Goal: Obtain resource: Obtain resource

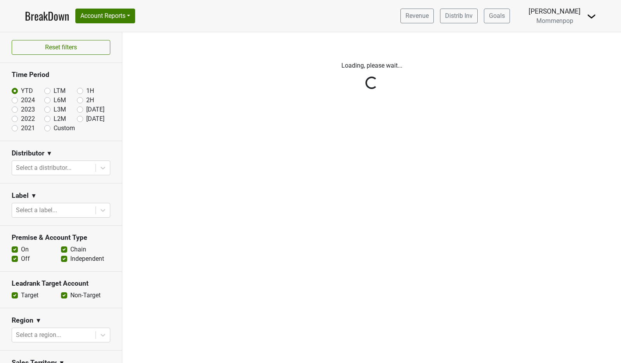
click at [598, 19] on nav "BreakDown Account Reports SuperRanker Map Award Progress Chain Compliance CRM N…" at bounding box center [310, 16] width 583 height 32
click at [591, 14] on img at bounding box center [590, 16] width 9 height 9
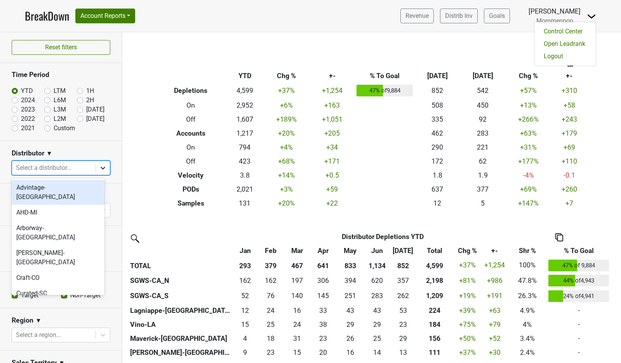
click at [99, 166] on icon at bounding box center [103, 168] width 8 height 8
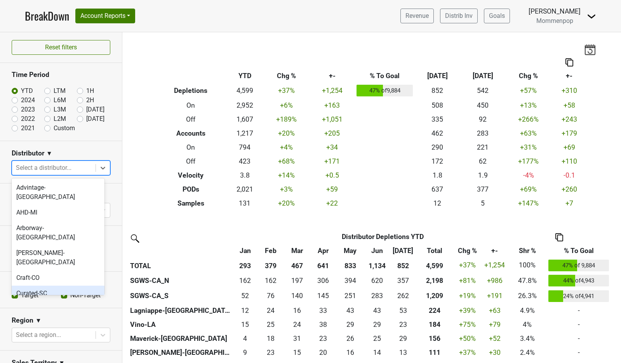
scroll to position [244, 0]
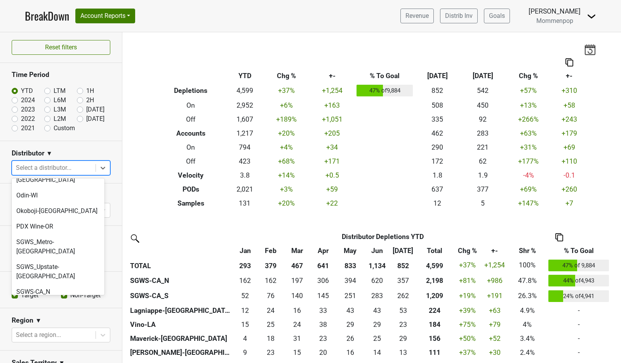
click at [53, 330] on div "Vino-LA" at bounding box center [58, 338] width 93 height 16
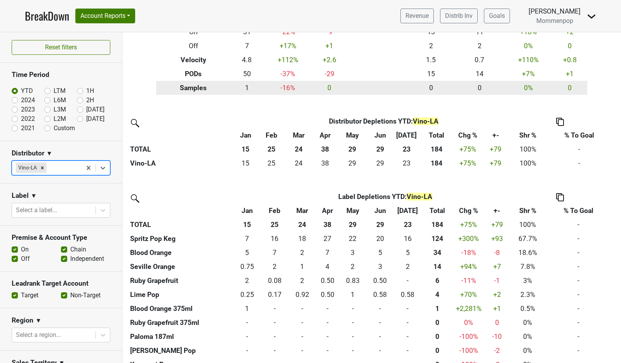
scroll to position [142, 0]
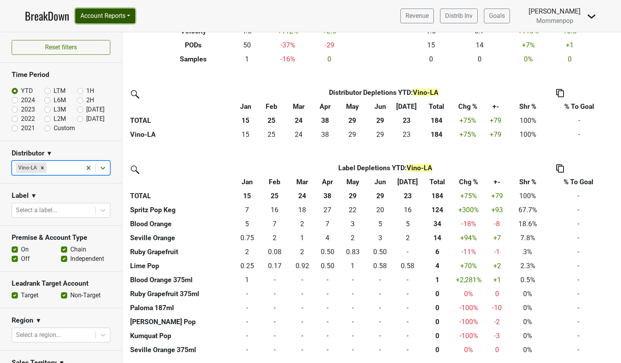
click at [116, 12] on button "Account Reports" at bounding box center [105, 16] width 60 height 15
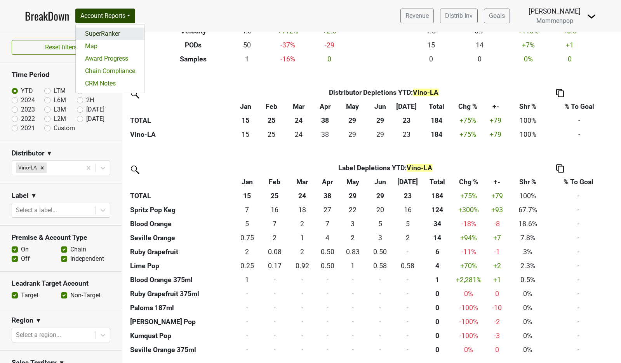
click at [111, 34] on link "SuperRanker" at bounding box center [110, 34] width 69 height 12
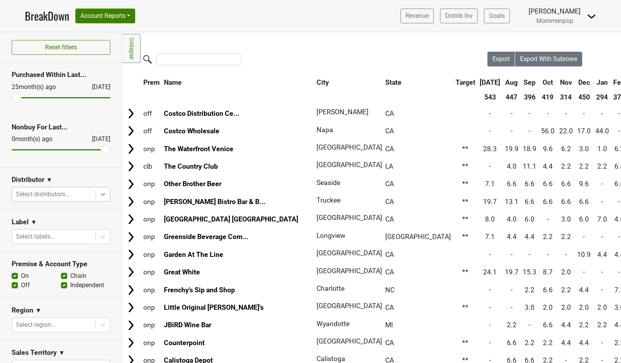
click at [101, 191] on div at bounding box center [103, 194] width 14 height 14
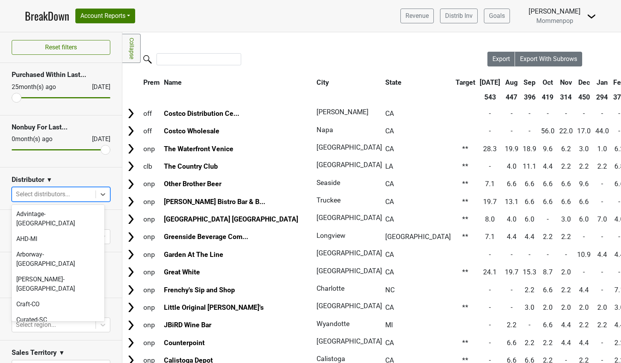
scroll to position [244, 0]
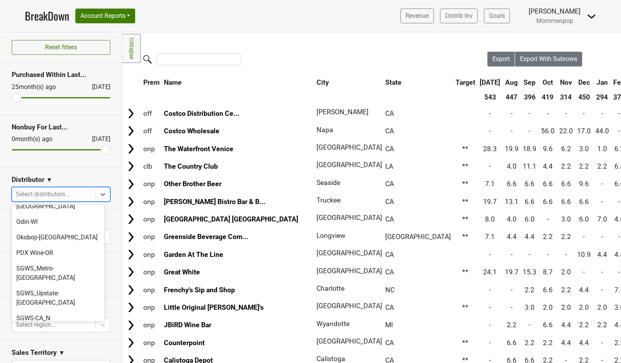
click at [65, 357] on div "Vino-LA" at bounding box center [58, 365] width 93 height 16
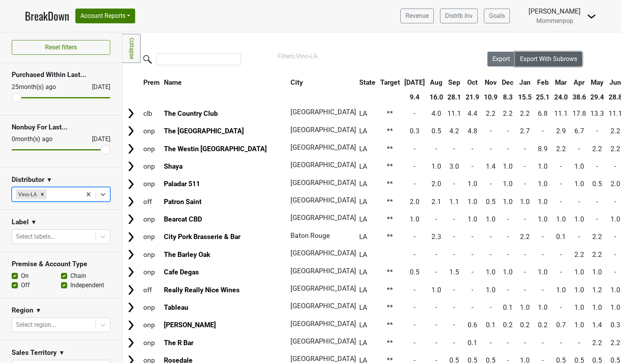
click at [528, 58] on span "Export With Subrows" at bounding box center [548, 58] width 57 height 7
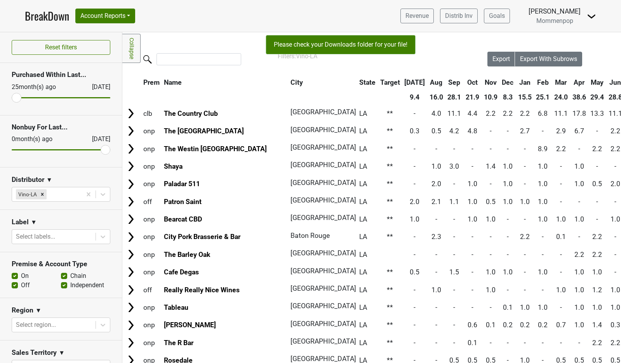
click at [522, 2] on nav "BreakDown Account Reports SuperRanker Map Award Progress Chain Compliance CRM N…" at bounding box center [310, 16] width 583 height 32
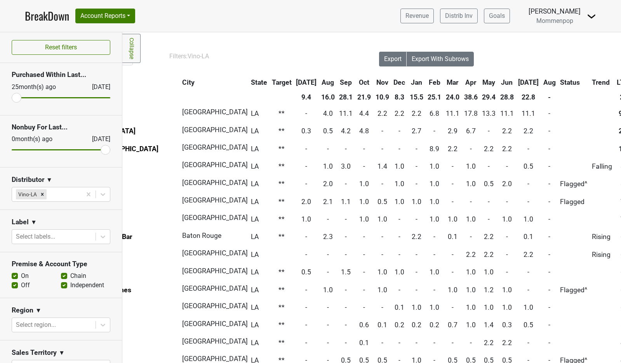
scroll to position [0, 0]
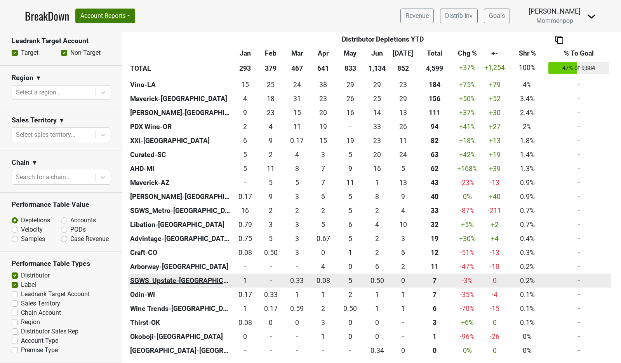
scroll to position [224, 0]
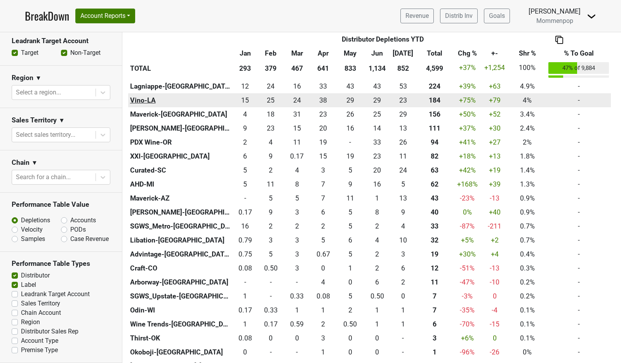
click at [144, 97] on th "Vino-LA" at bounding box center [180, 100] width 104 height 14
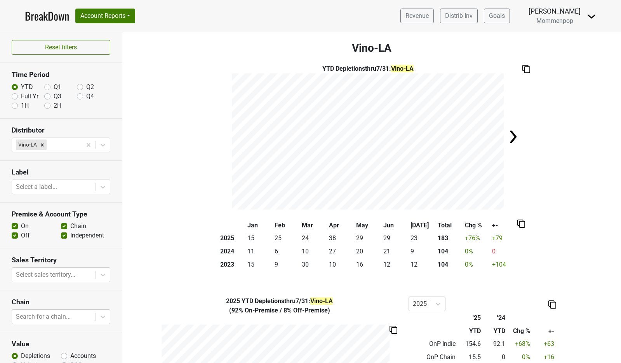
click at [21, 97] on label "Full Yr" at bounding box center [29, 96] width 17 height 9
click at [12, 97] on input "Full Yr" at bounding box center [15, 96] width 6 height 8
radio input "true"
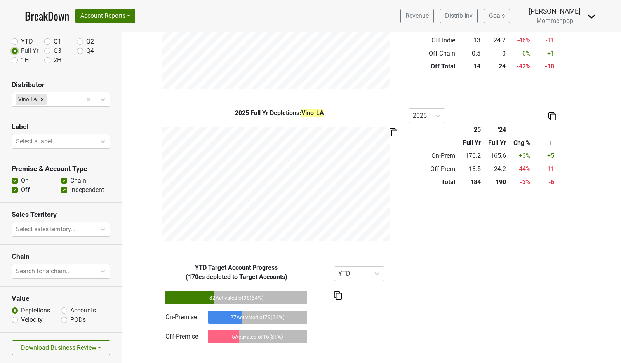
scroll to position [46, 0]
click at [78, 349] on button "Download Business Review" at bounding box center [61, 347] width 99 height 15
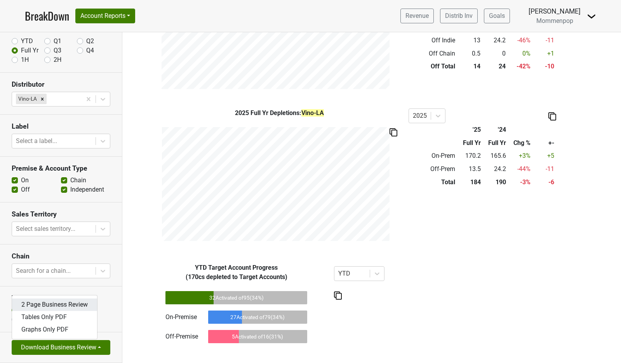
click at [67, 307] on link "2 Page Business Review" at bounding box center [54, 304] width 85 height 12
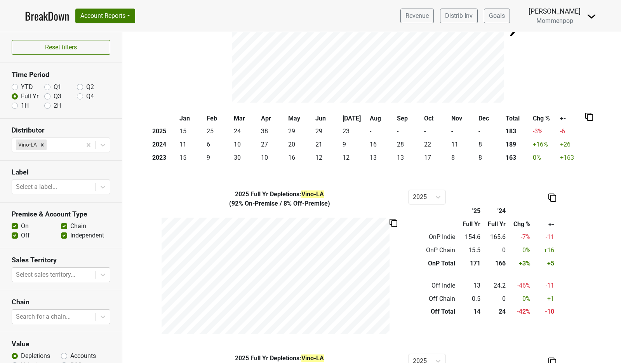
scroll to position [0, 0]
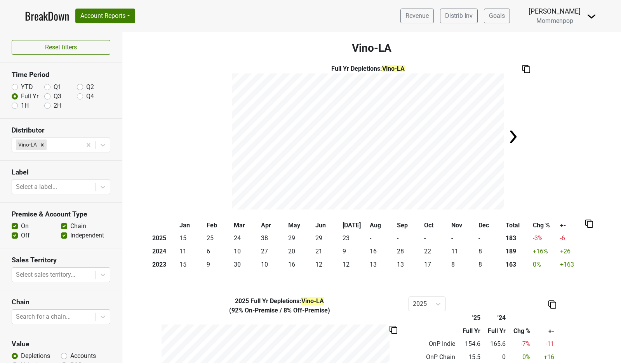
drag, startPoint x: 562, startPoint y: 17, endPoint x: 563, endPoint y: 21, distance: 4.7
click at [562, 17] on span "Mommenpop" at bounding box center [554, 20] width 37 height 7
click at [590, 12] on img at bounding box center [590, 16] width 9 height 9
click at [573, 57] on link "Logout" at bounding box center [564, 56] width 61 height 12
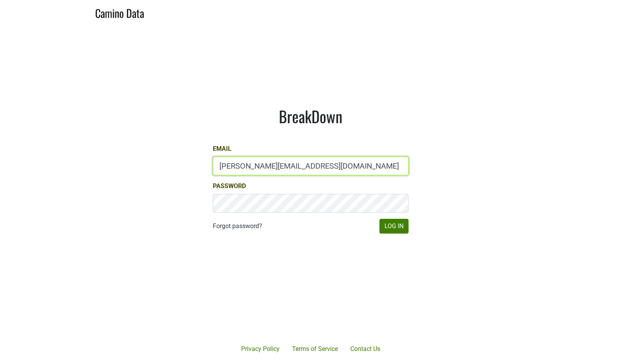
click at [271, 166] on input "anne@mommenpop.com" at bounding box center [311, 165] width 196 height 19
type input "anne@poewines.com"
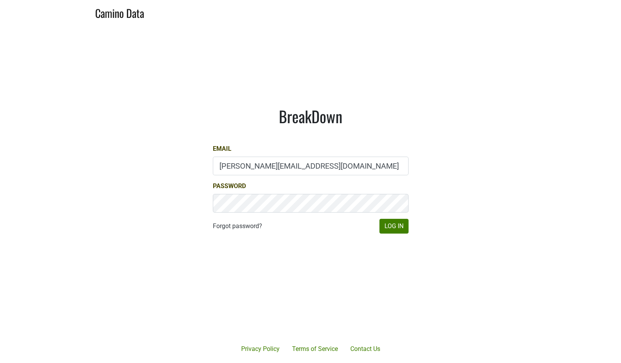
click at [408, 224] on div "BreakDown Email anne@poewines.com Password Forgot password? Log In" at bounding box center [310, 170] width 233 height 164
click at [388, 226] on button "Log In" at bounding box center [393, 226] width 29 height 15
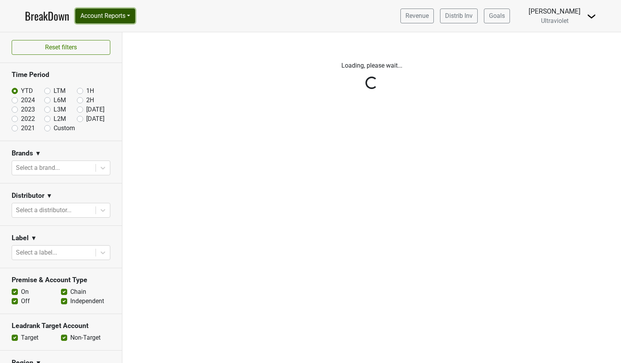
click at [97, 19] on button "Account Reports" at bounding box center [105, 16] width 60 height 15
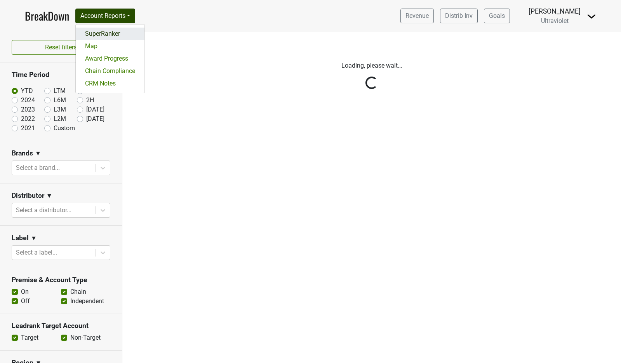
click at [94, 34] on link "SuperRanker" at bounding box center [110, 34] width 69 height 12
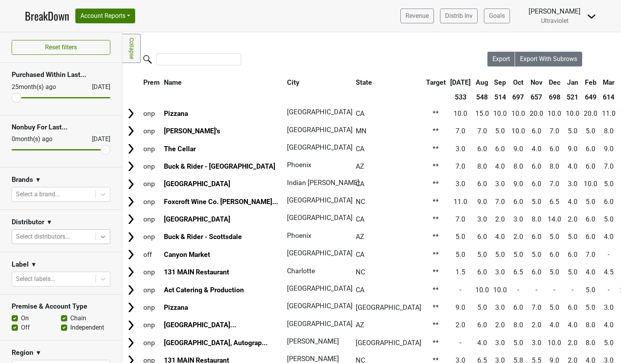
click at [99, 240] on div at bounding box center [103, 236] width 14 height 14
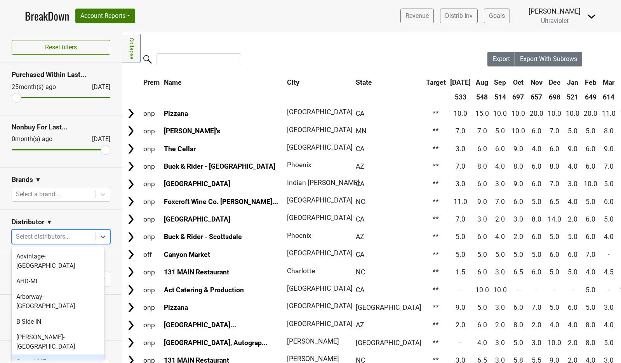
scroll to position [279, 0]
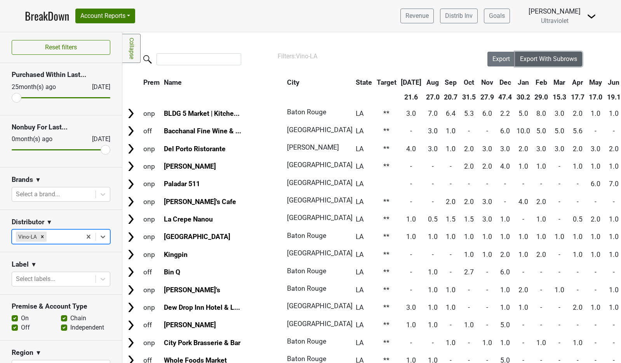
click at [543, 60] on span "Export With Subrows" at bounding box center [548, 58] width 57 height 7
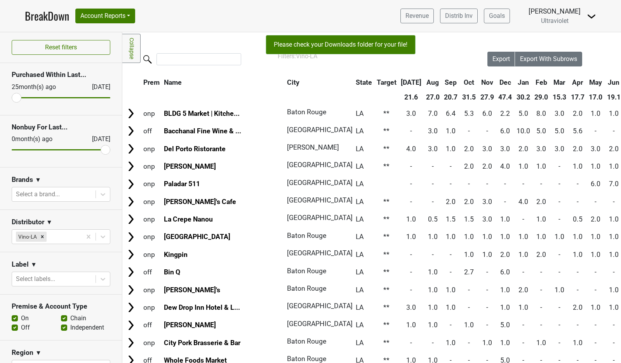
click at [518, 3] on nav "BreakDown Account Reports SuperRanker Map Award Progress Chain Compliance CRM N…" at bounding box center [310, 16] width 583 height 32
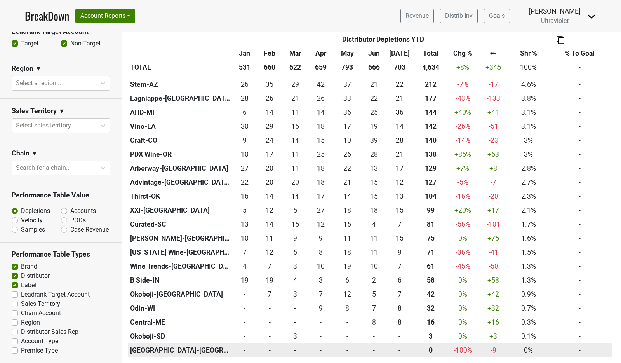
scroll to position [242, 0]
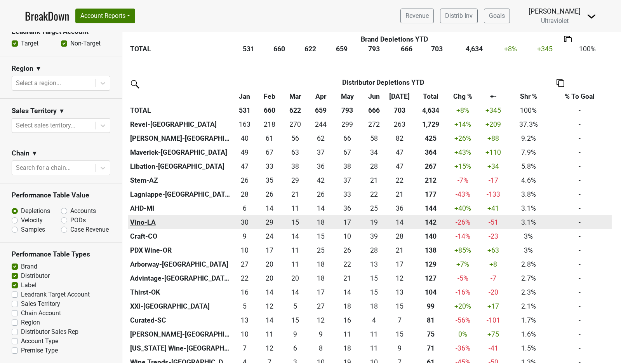
click at [144, 221] on th "Vino-LA" at bounding box center [180, 222] width 104 height 14
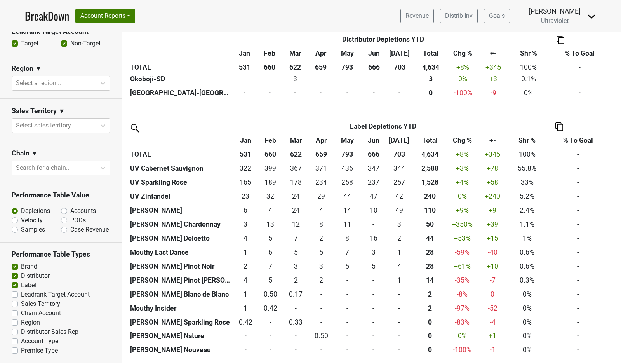
scroll to position [0, 0]
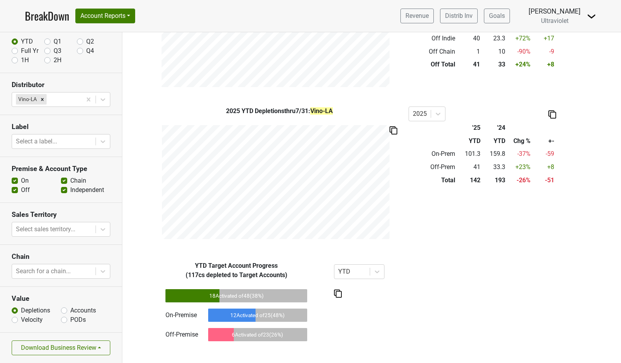
scroll to position [46, 0]
click at [70, 346] on button "Download Business Review" at bounding box center [61, 347] width 99 height 15
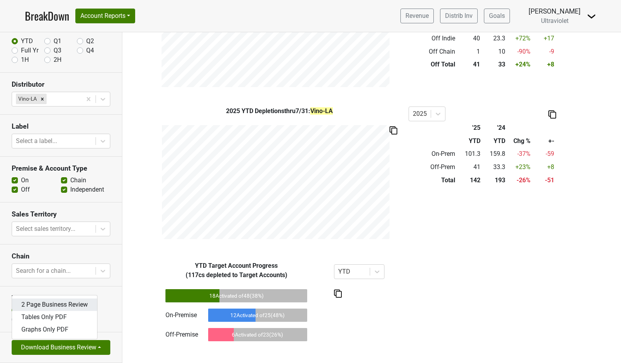
click at [80, 304] on link "2 Page Business Review" at bounding box center [54, 304] width 85 height 12
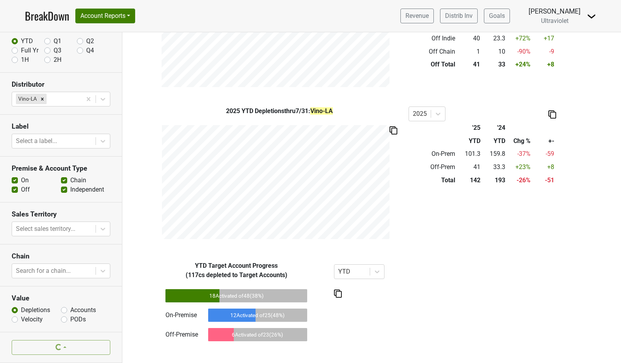
scroll to position [0, 0]
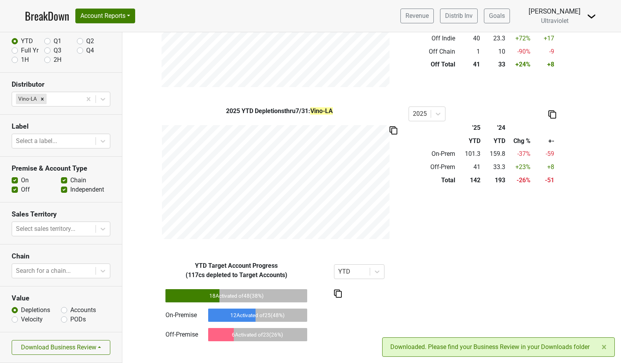
click at [16, 54] on div "Full Yr" at bounding box center [28, 50] width 33 height 9
click at [21, 48] on label "Full Yr" at bounding box center [29, 50] width 17 height 9
click at [15, 48] on input "Full Yr" at bounding box center [15, 50] width 6 height 8
radio input "true"
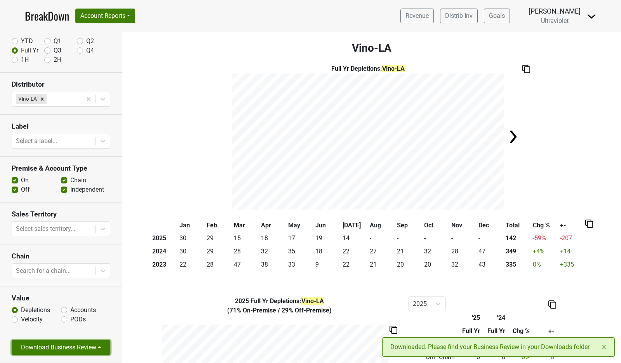
click at [76, 350] on button "Download Business Review" at bounding box center [61, 347] width 99 height 15
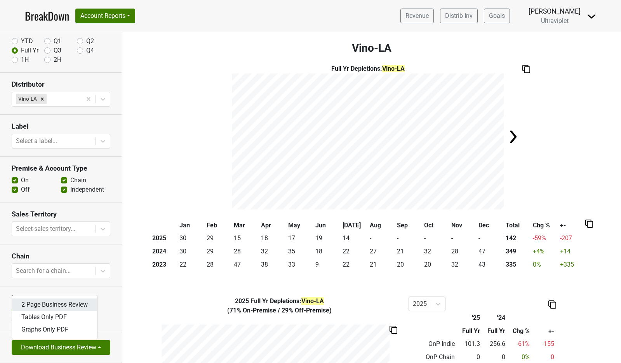
click at [70, 305] on link "2 Page Business Review" at bounding box center [54, 304] width 85 height 12
